Goal: Transaction & Acquisition: Purchase product/service

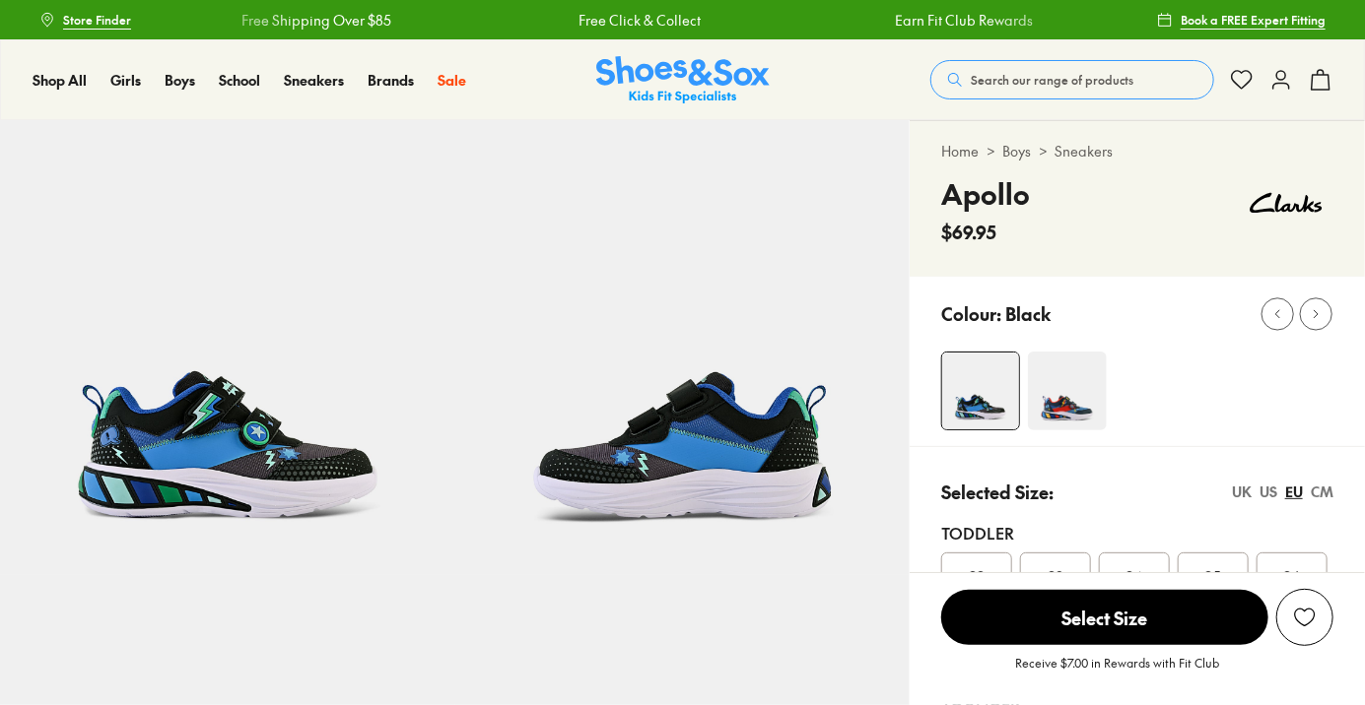
select select "*"
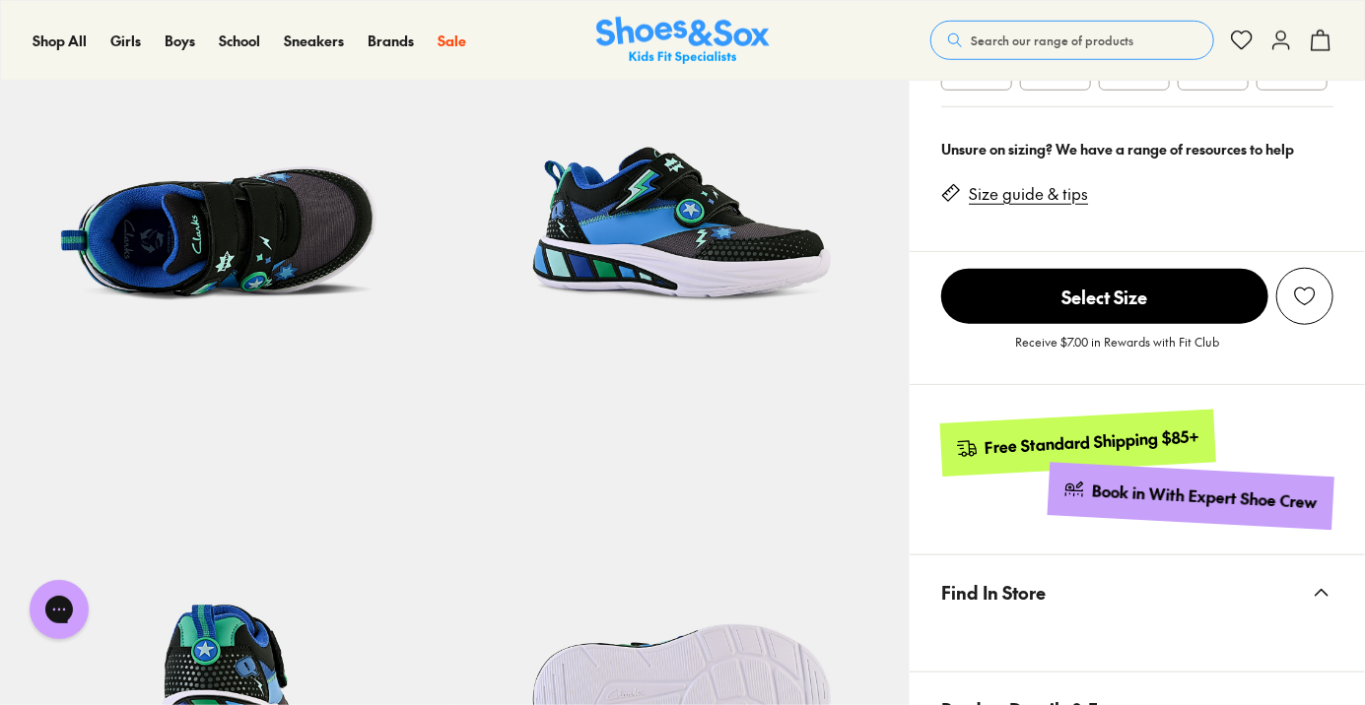
scroll to position [678, 0]
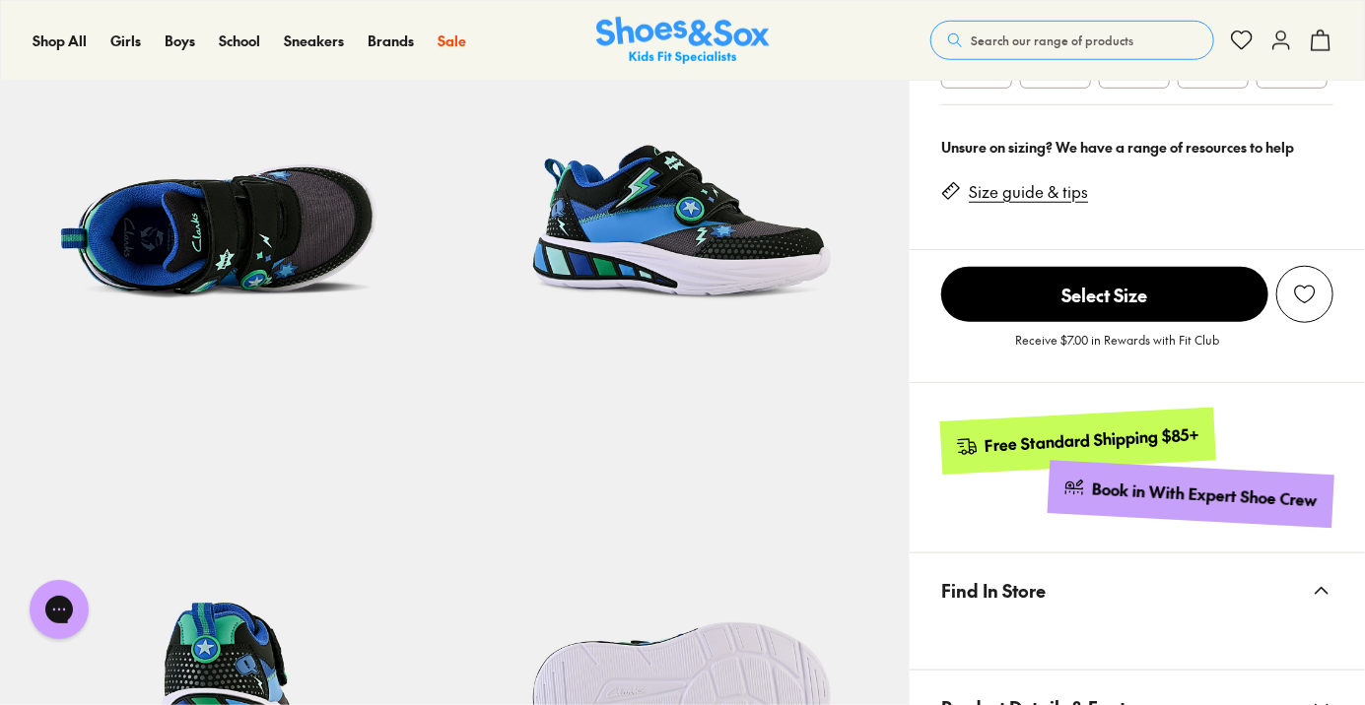
click at [207, 222] on img at bounding box center [227, 125] width 455 height 455
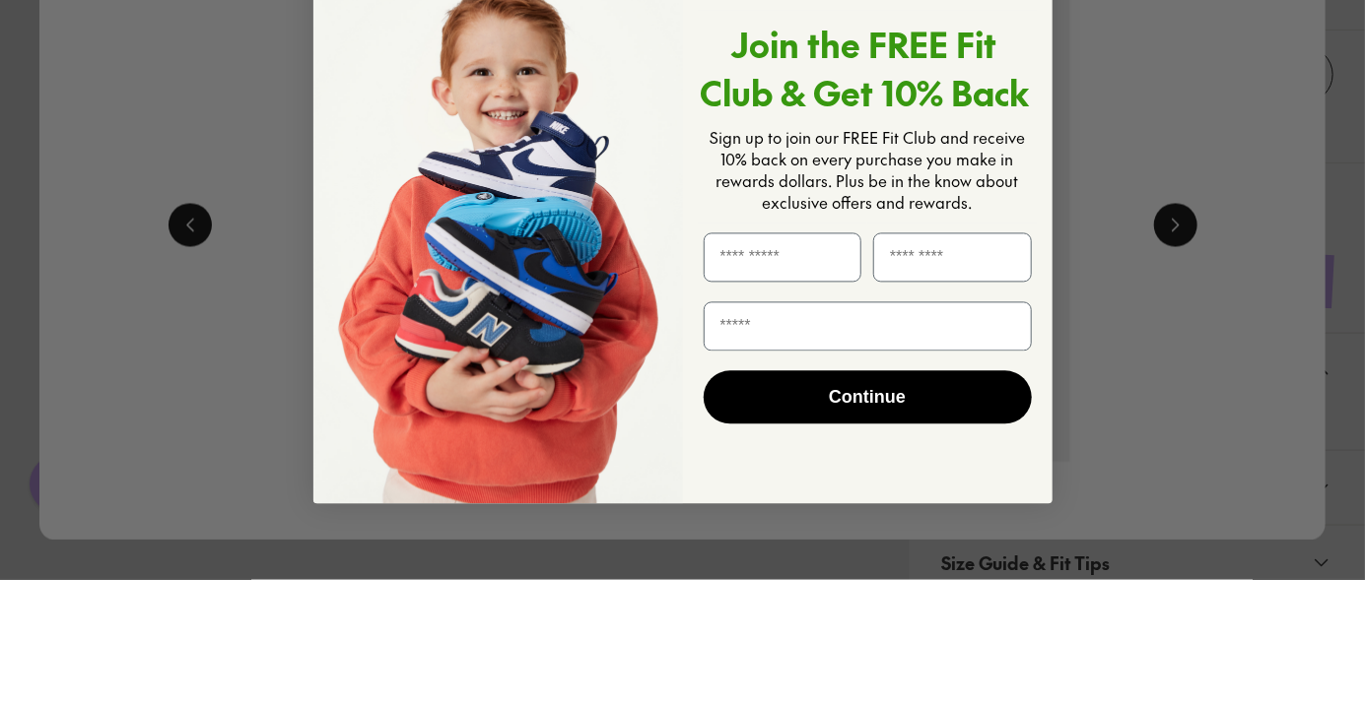
scroll to position [772, 0]
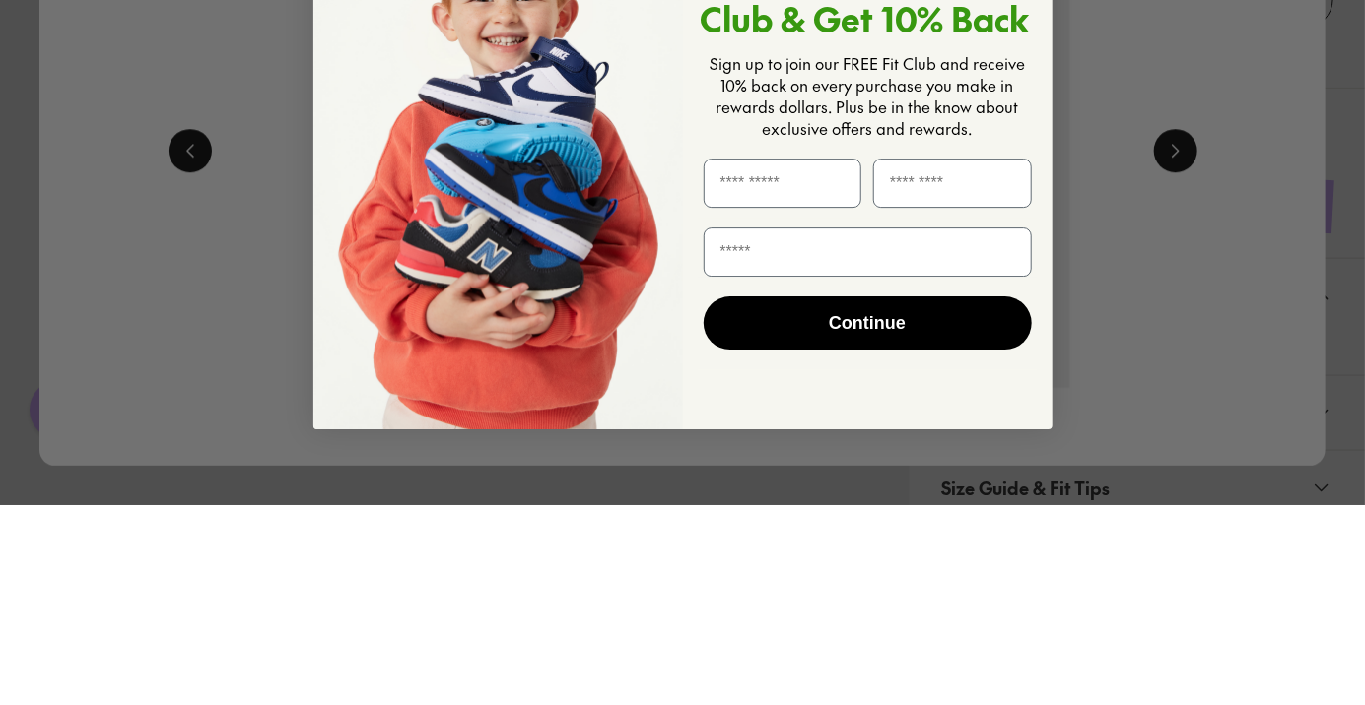
click at [1153, 285] on div "Close dialog Join the FREE Fit Club & Get 10% Back Sign up to join our FREE Fit…" at bounding box center [682, 352] width 1365 height 705
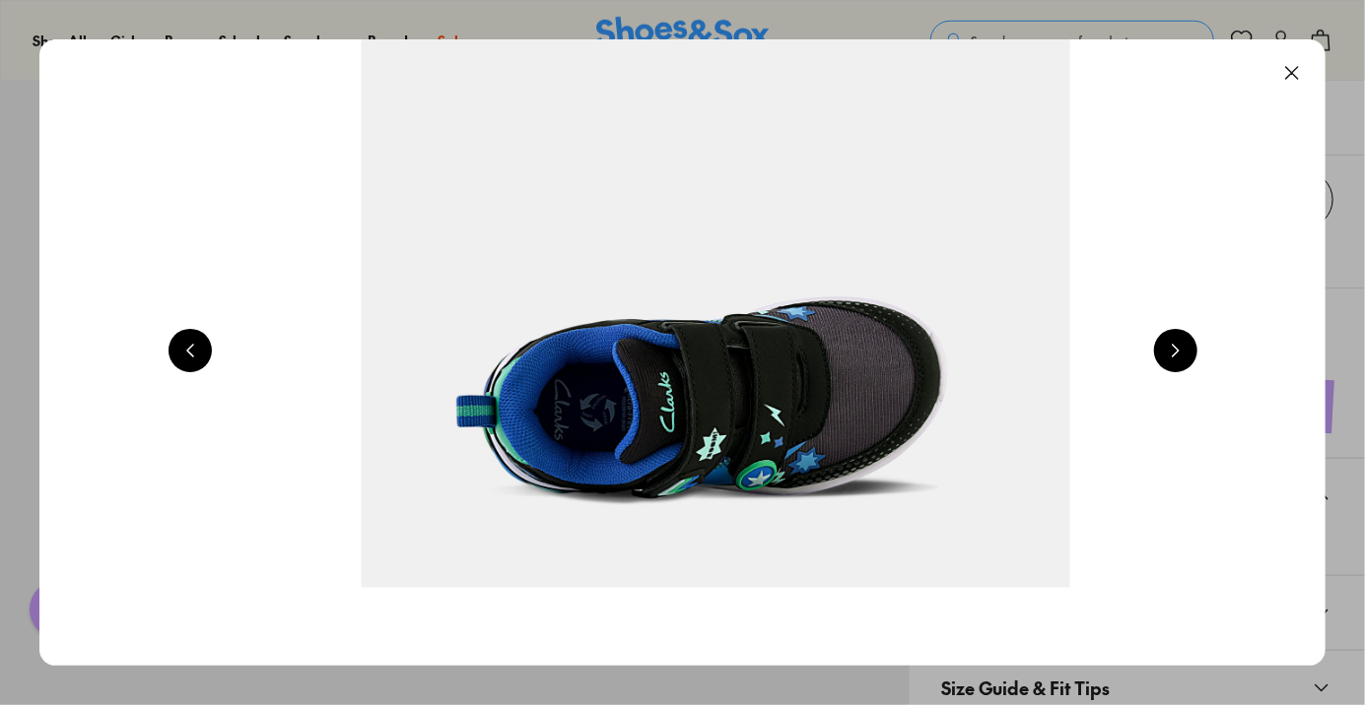
click at [1178, 364] on button at bounding box center [1175, 350] width 43 height 43
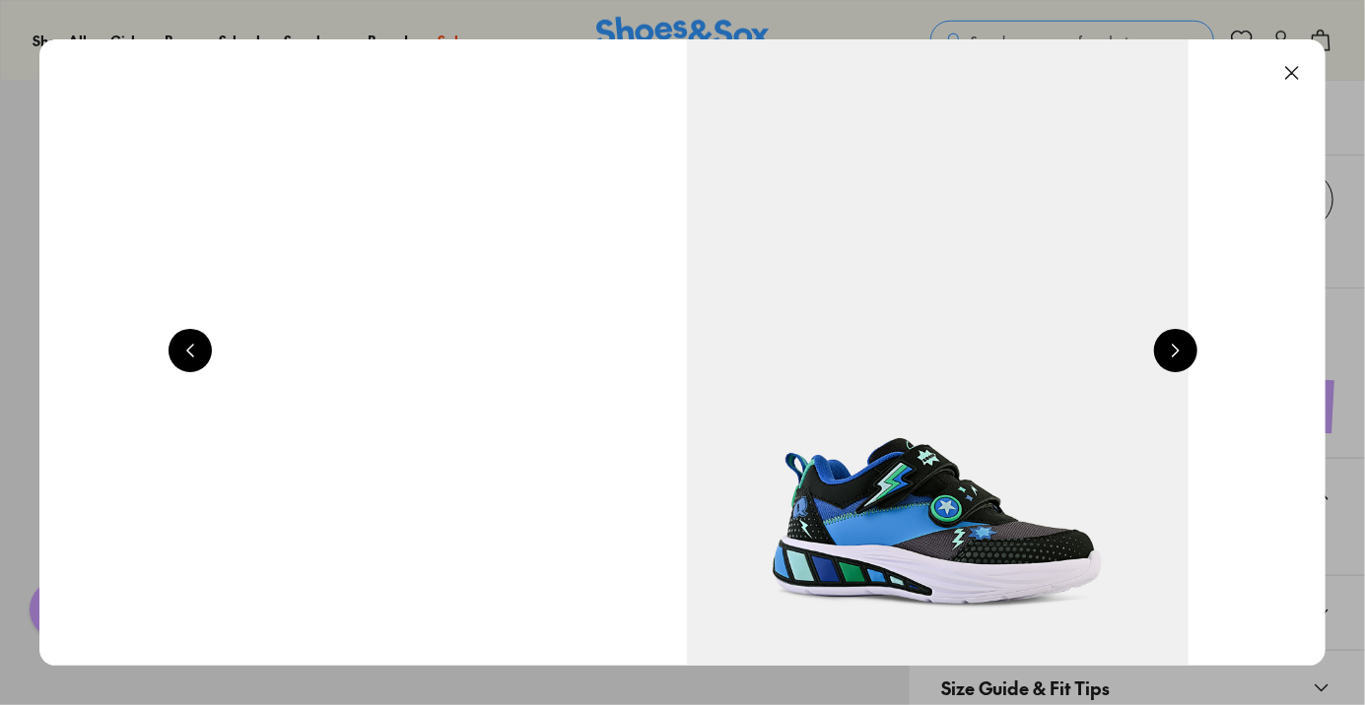
scroll to position [0, 5144]
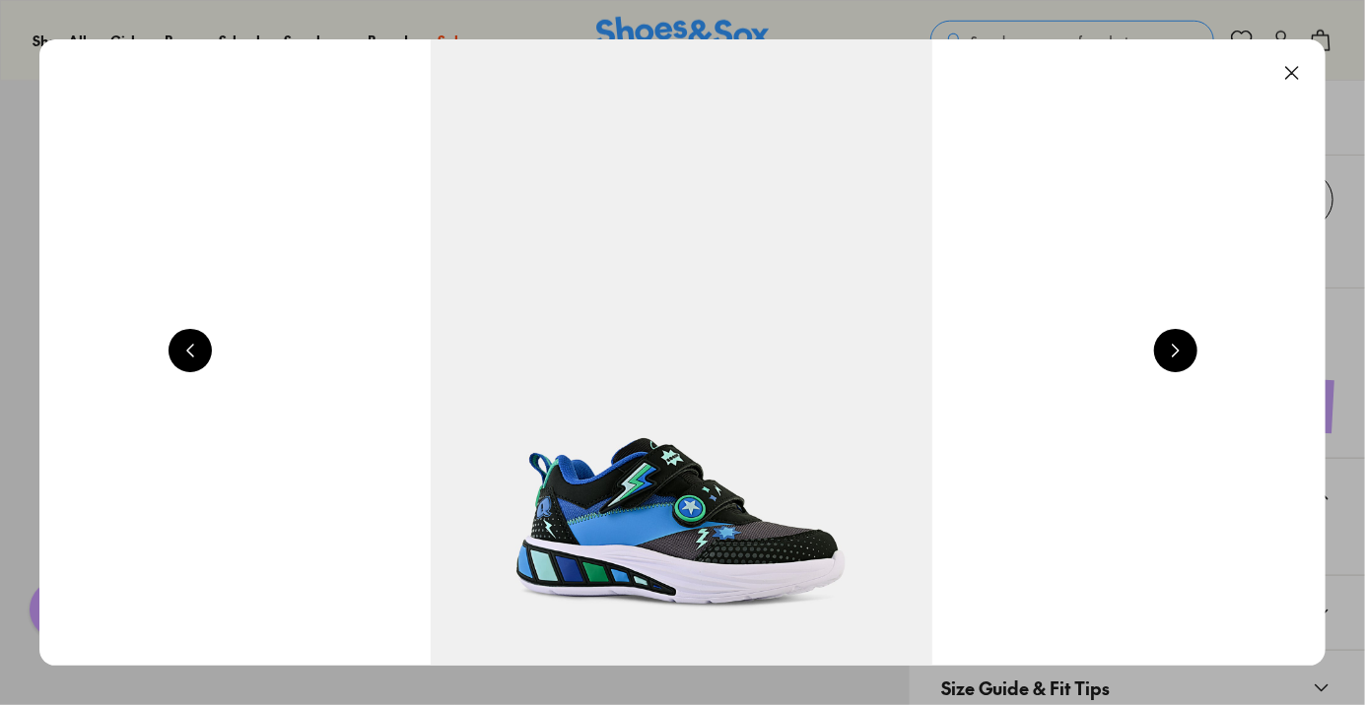
click at [1298, 78] on button at bounding box center [1291, 72] width 43 height 43
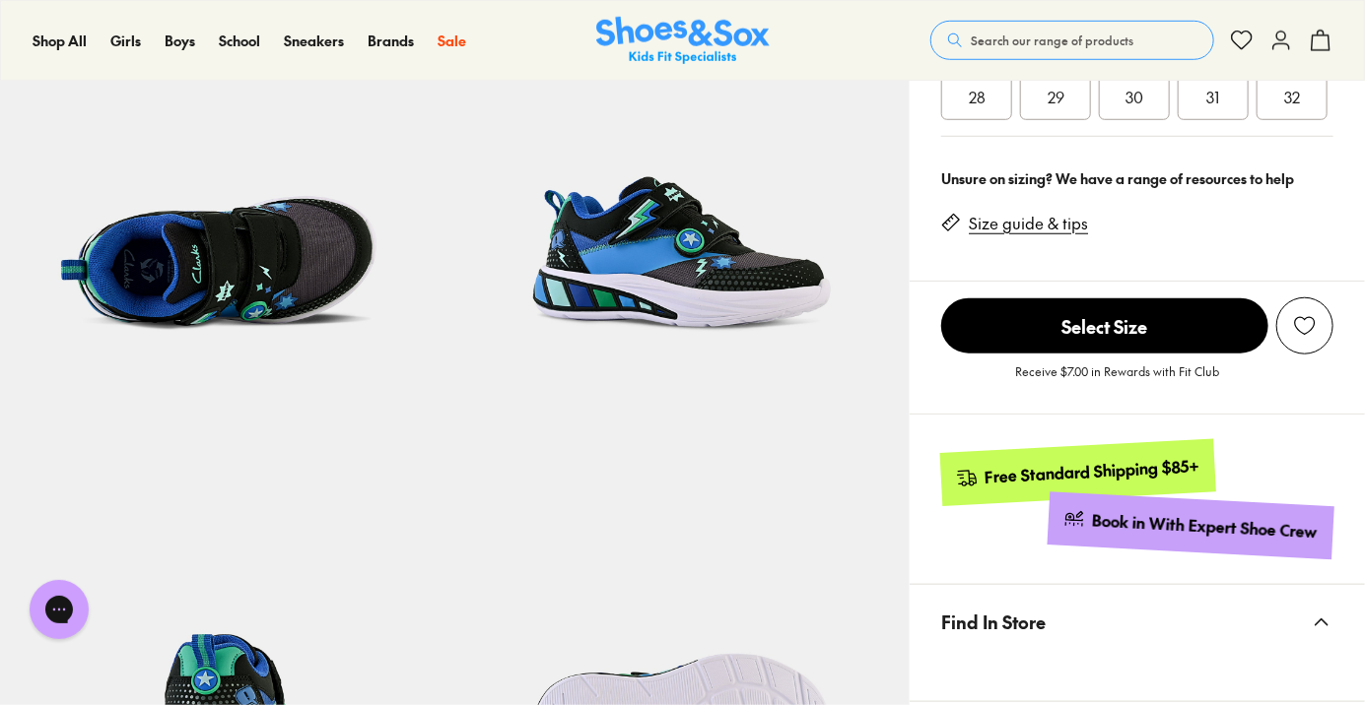
scroll to position [640, 0]
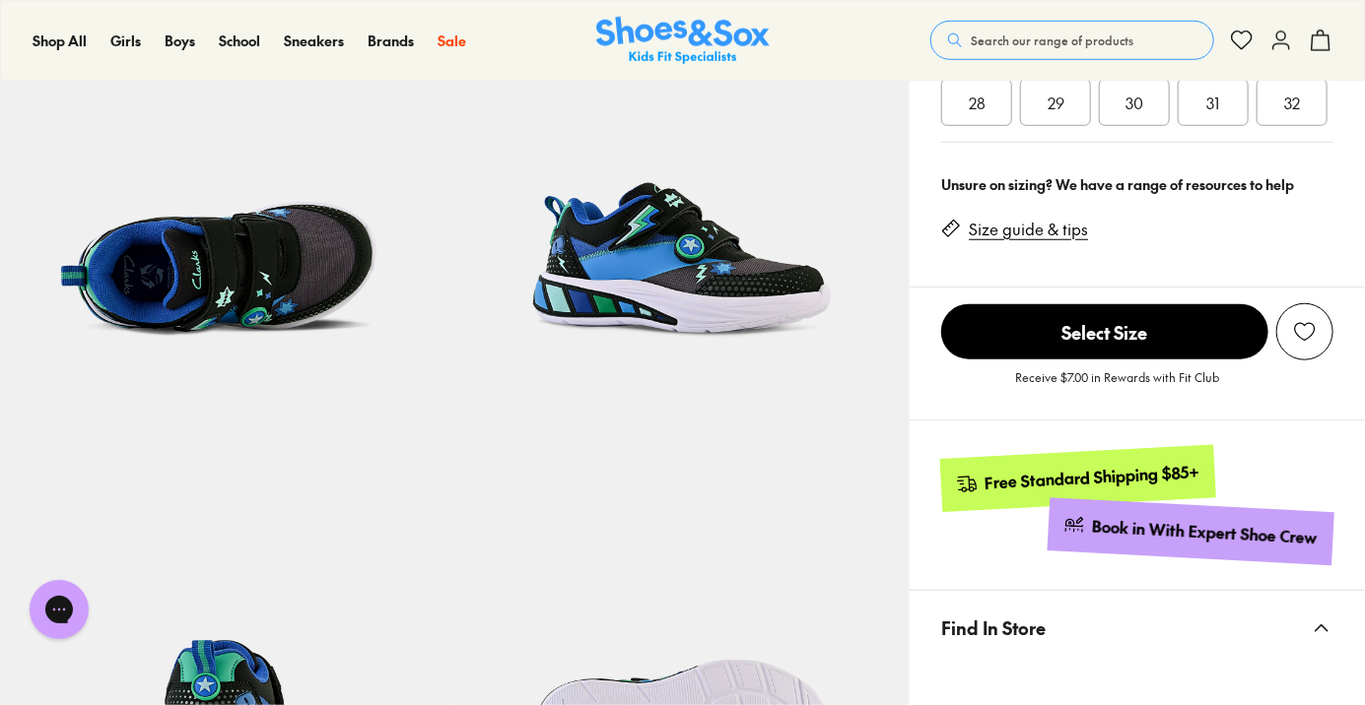
click at [1048, 238] on link "Size guide & tips" at bounding box center [1028, 230] width 119 height 22
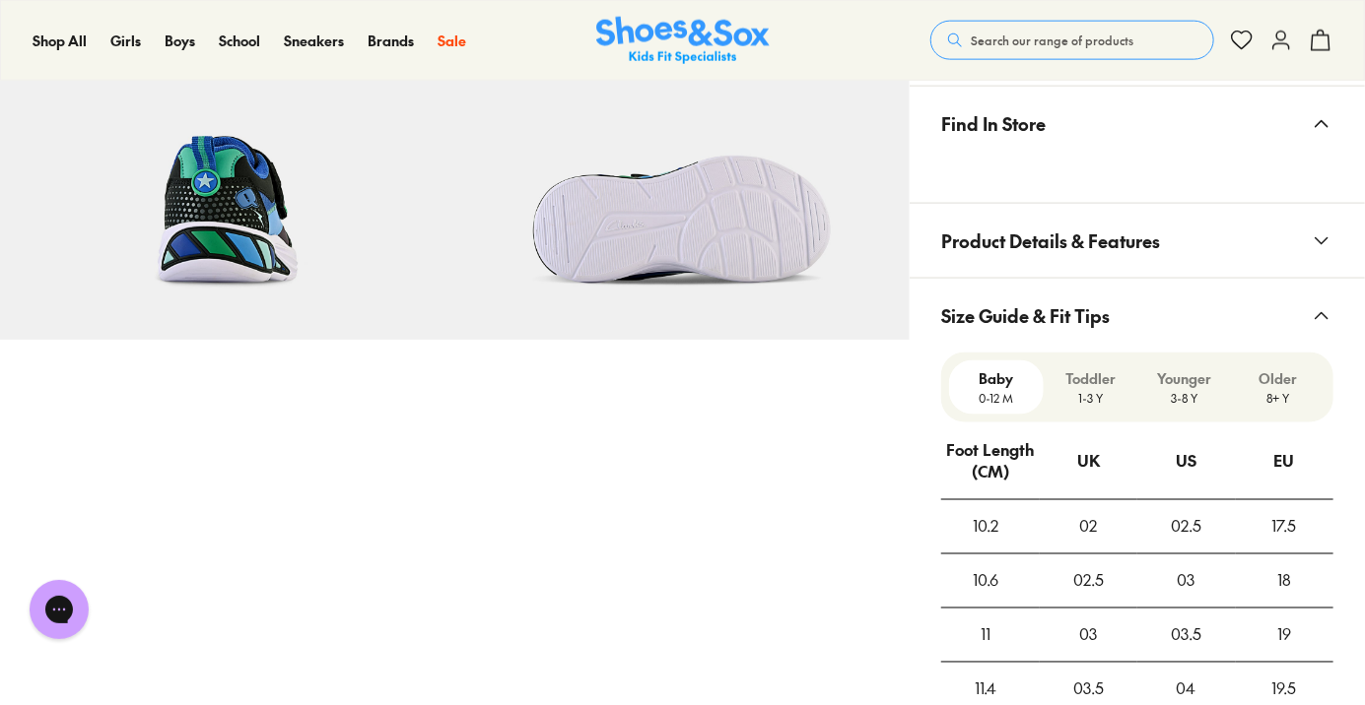
scroll to position [1153, 0]
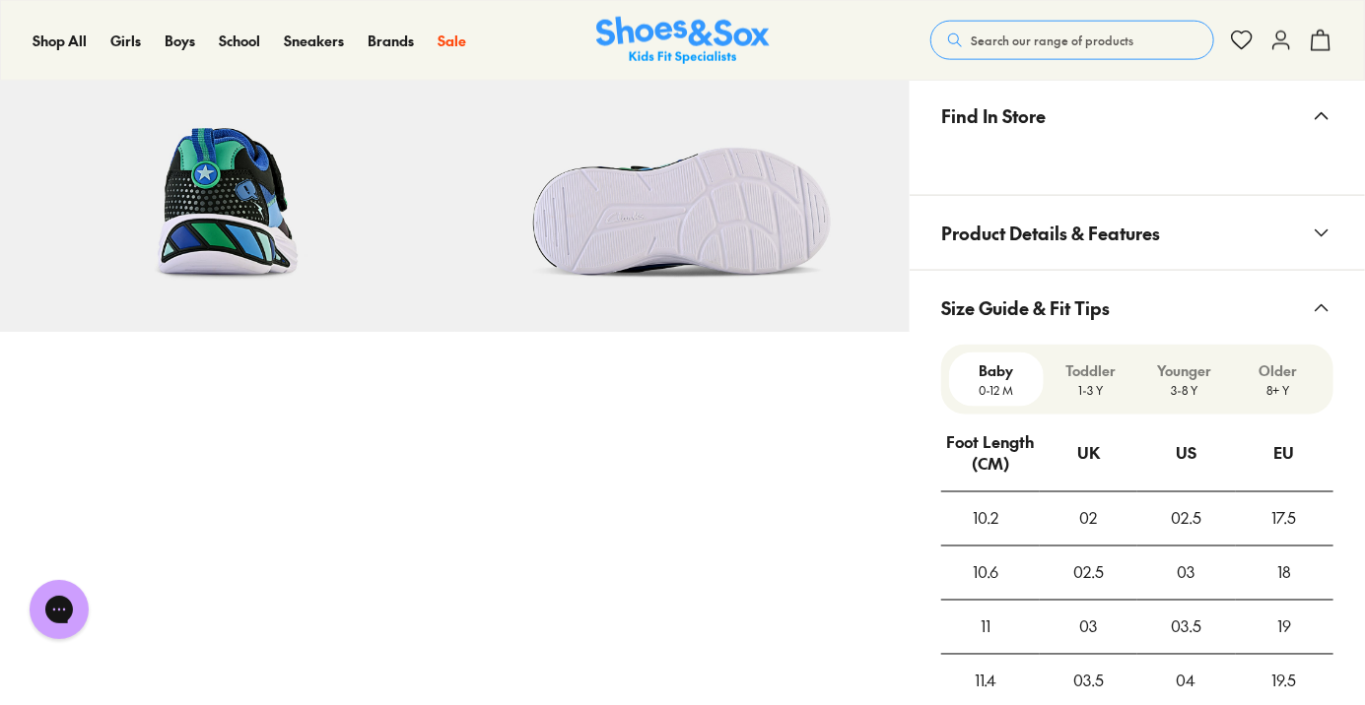
click at [1322, 232] on icon at bounding box center [1321, 234] width 24 height 24
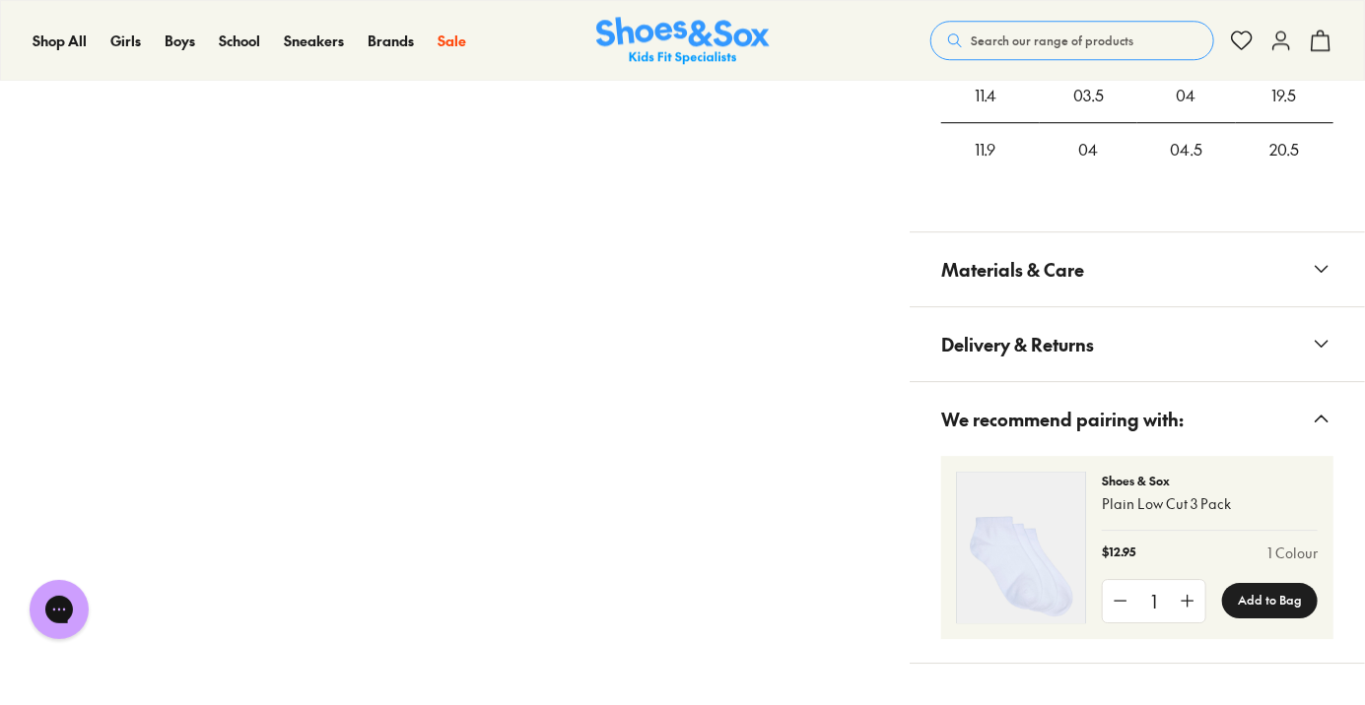
scroll to position [2439, 0]
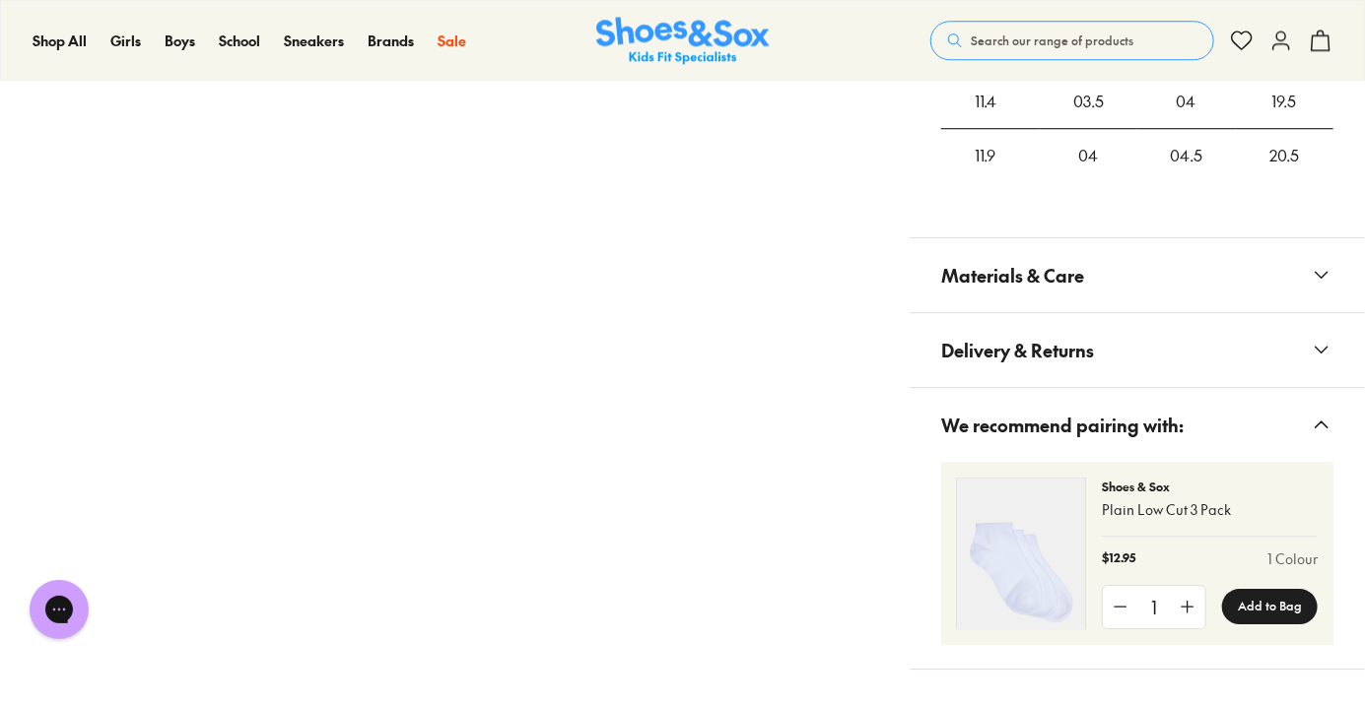
click at [1321, 276] on use at bounding box center [1321, 275] width 12 height 6
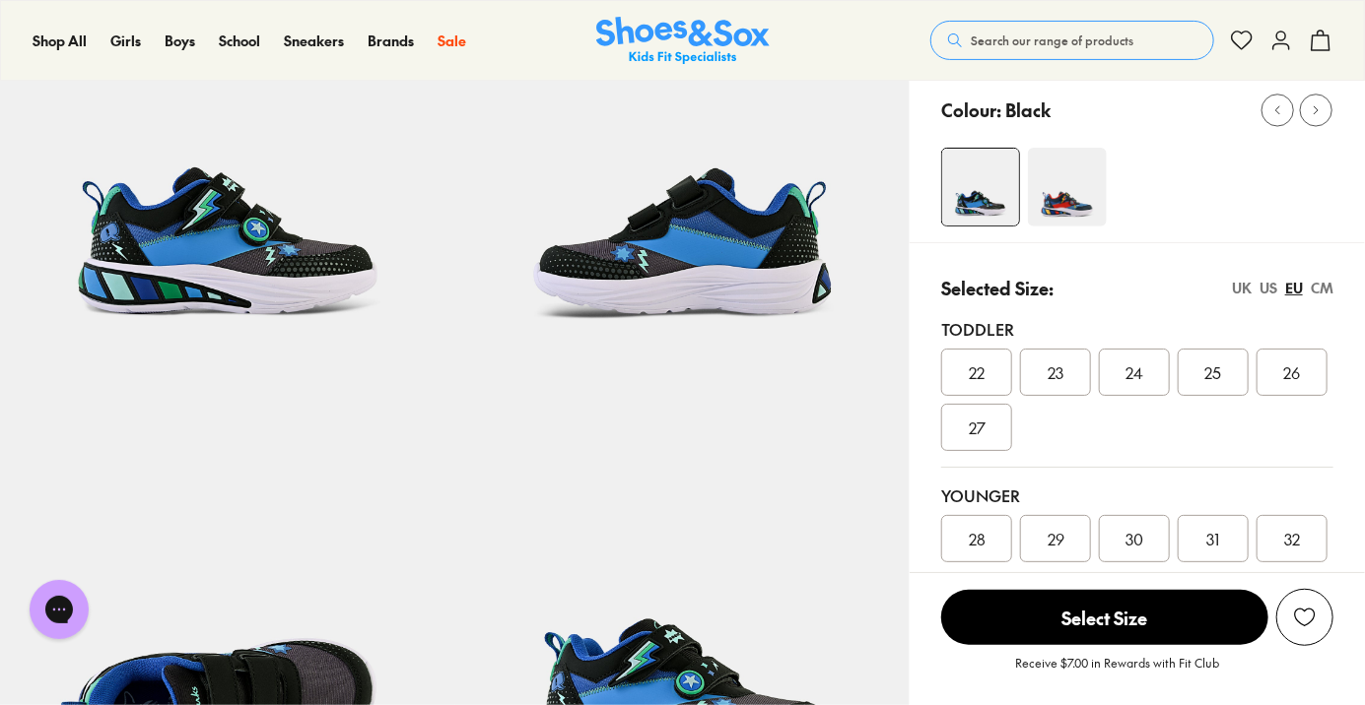
scroll to position [203, 0]
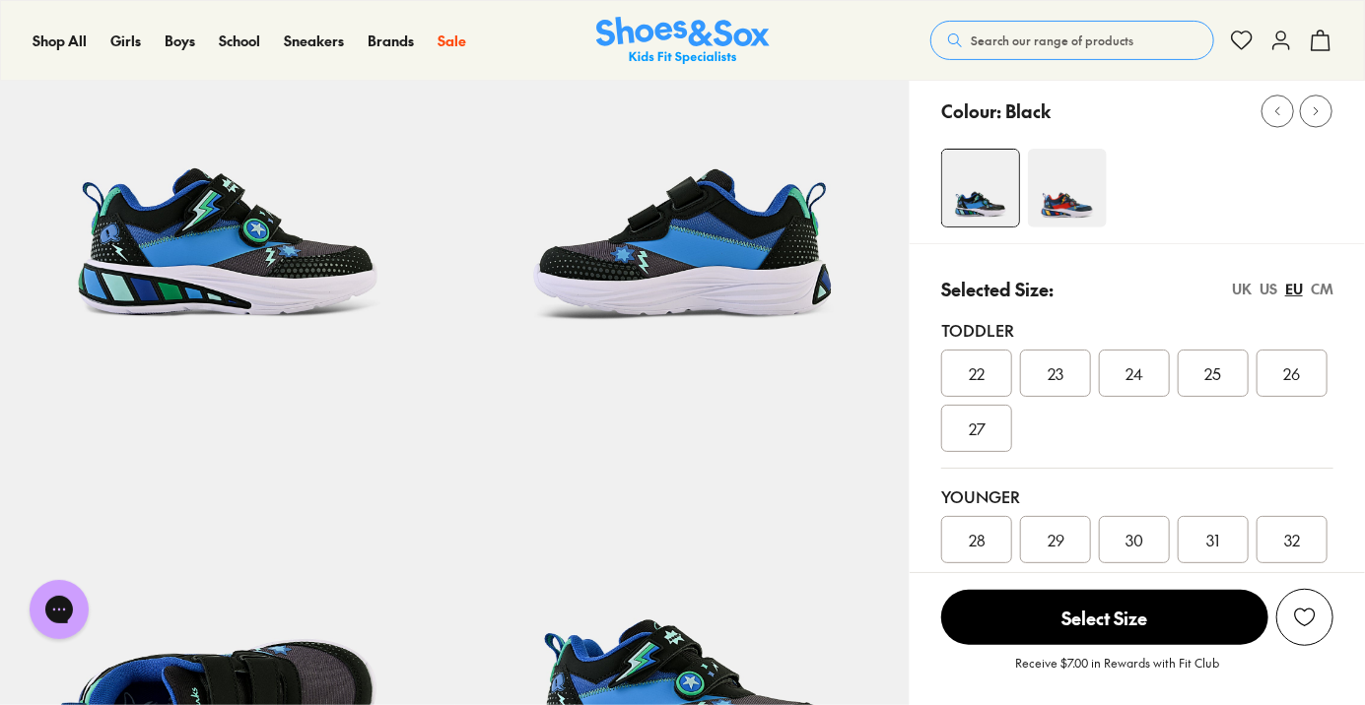
click at [1238, 291] on div "UK" at bounding box center [1242, 289] width 20 height 21
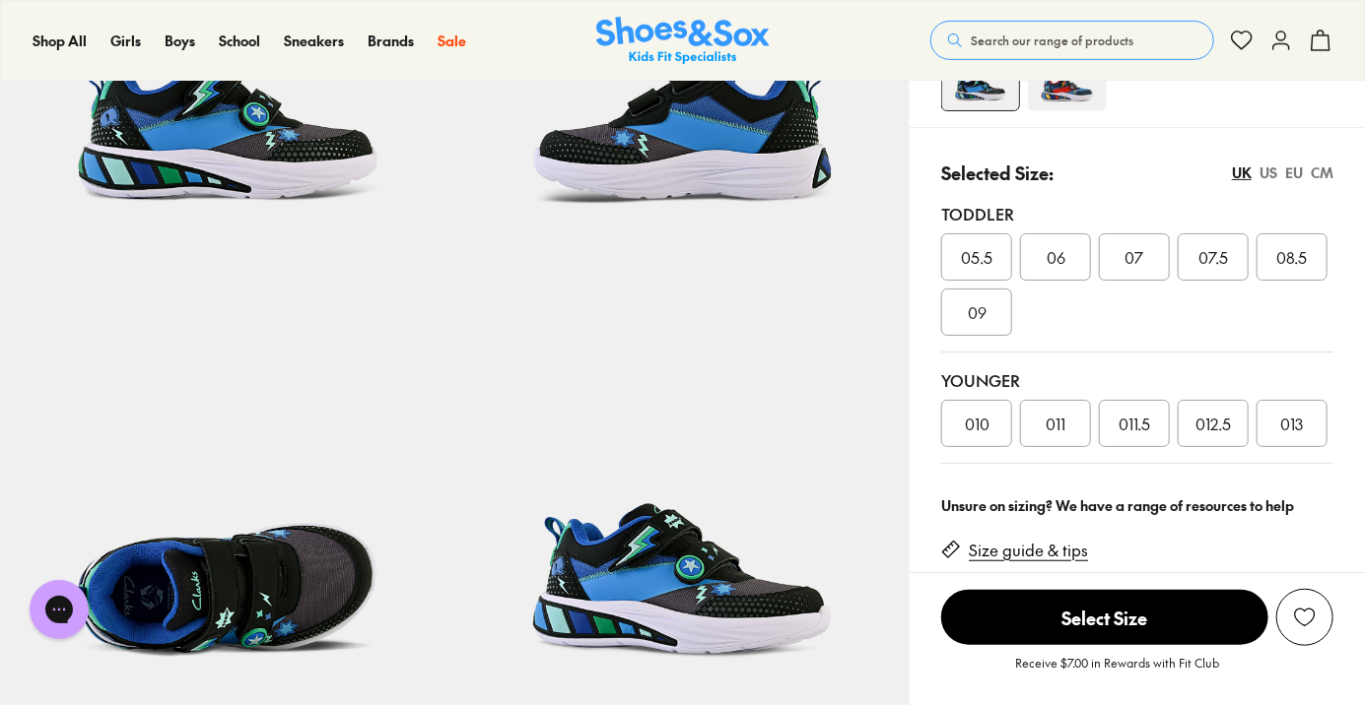
scroll to position [323, 0]
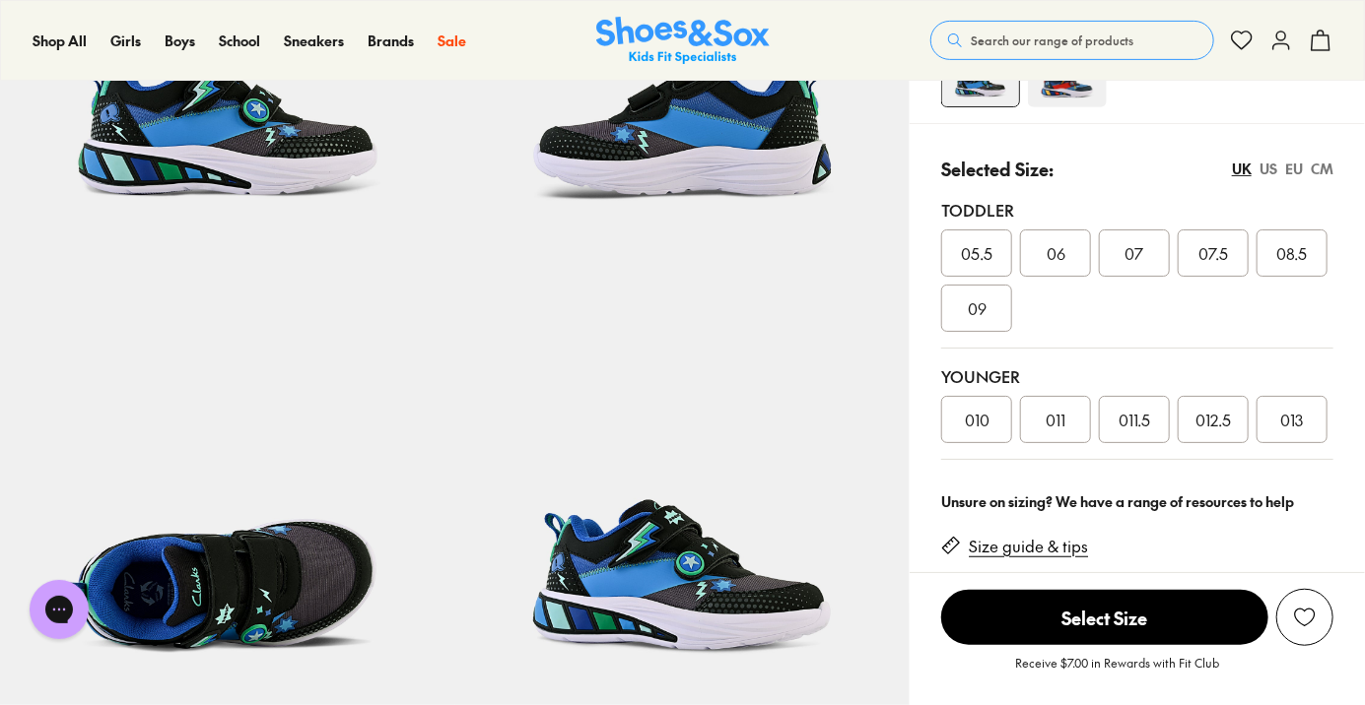
click at [1069, 554] on link "Size guide & tips" at bounding box center [1028, 547] width 119 height 22
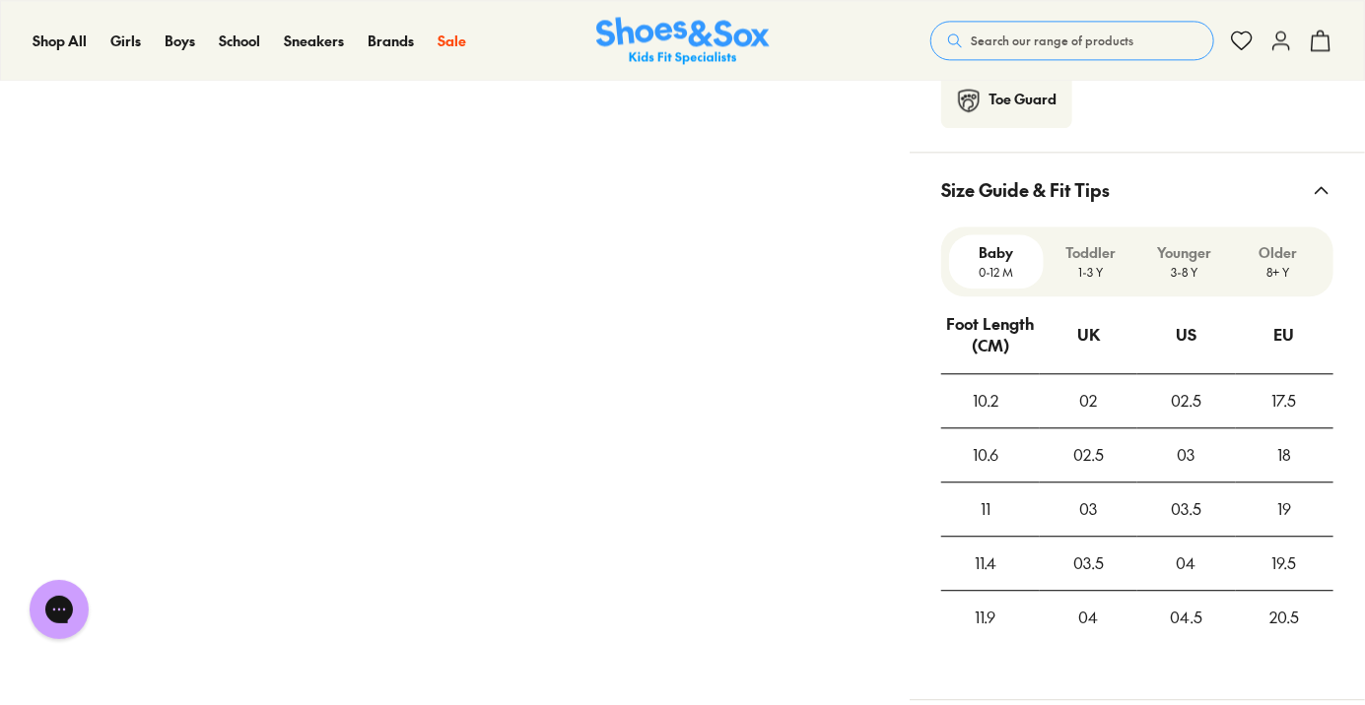
scroll to position [1976, 0]
click at [1325, 189] on icon at bounding box center [1321, 191] width 24 height 24
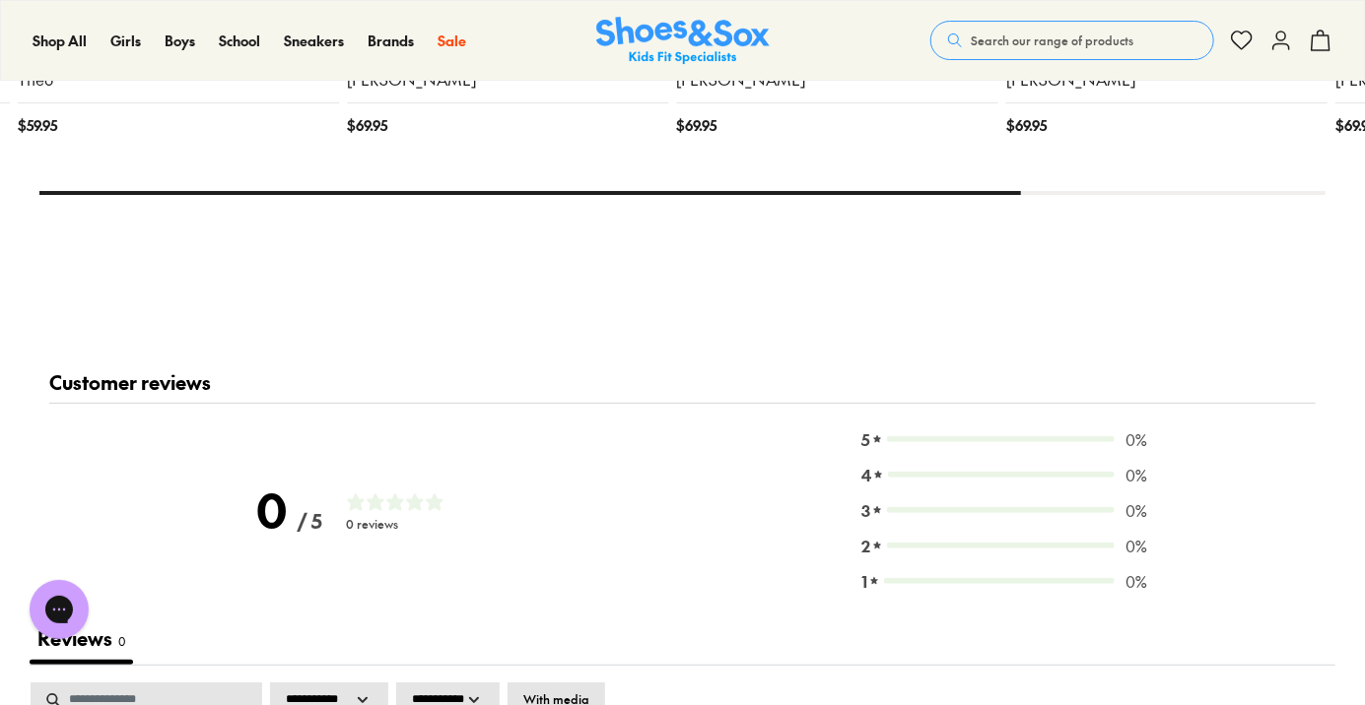
scroll to position [3332, 0]
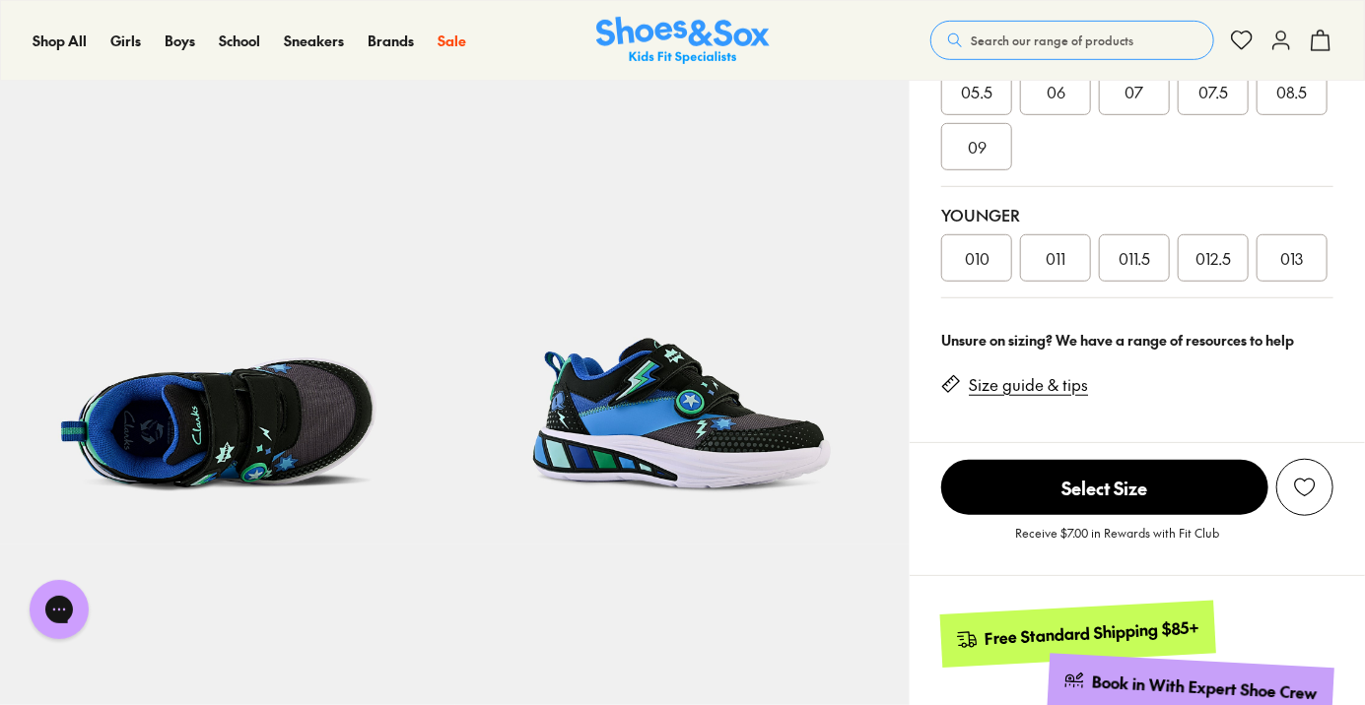
click at [1064, 391] on link "Size guide & tips" at bounding box center [1028, 385] width 119 height 22
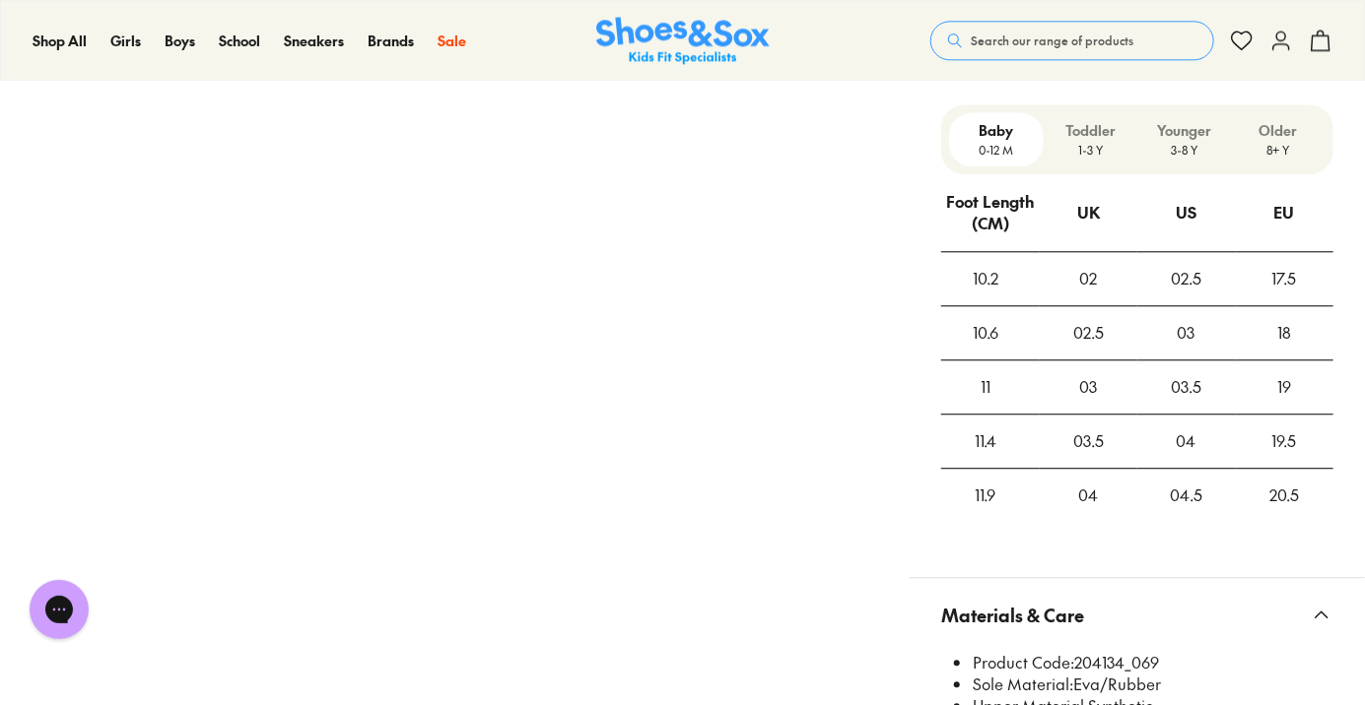
scroll to position [2128, 0]
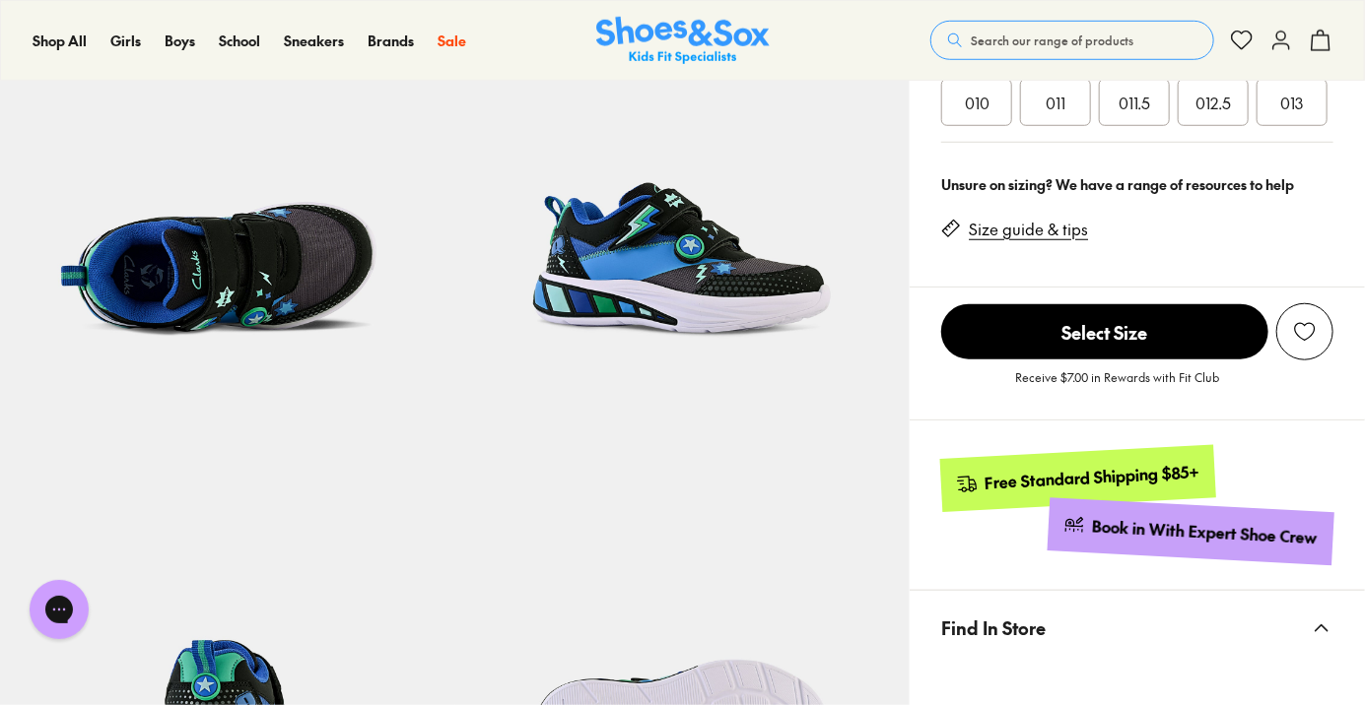
scroll to position [678, 0]
